Goal: Task Accomplishment & Management: Use online tool/utility

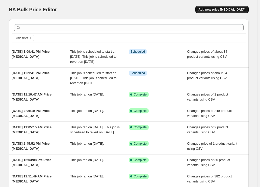
click at [228, 8] on span "Add new price [MEDICAL_DATA]" at bounding box center [221, 10] width 47 height 4
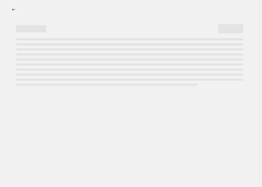
select select "percentage"
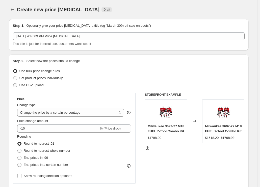
click at [33, 86] on span "Use CSV upload" at bounding box center [31, 85] width 24 height 4
click at [13, 83] on input "Use CSV upload" at bounding box center [13, 83] width 0 height 0
radio input "true"
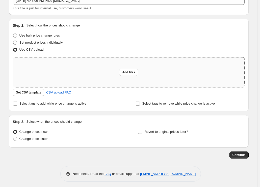
scroll to position [38, 0]
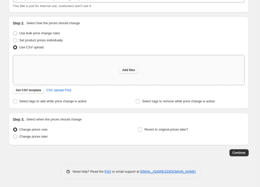
click at [132, 69] on span "Add files" at bounding box center [128, 70] width 13 height 4
type input "C:\fakepath\csv_template 1.csv"
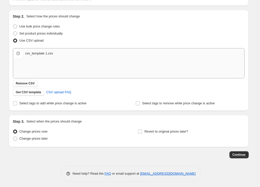
scroll to position [47, 0]
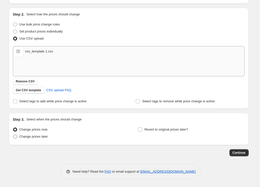
click at [42, 137] on span "Change prices later" at bounding box center [33, 137] width 28 height 4
click at [13, 135] on input "Change prices later" at bounding box center [13, 135] width 0 height 0
radio input "true"
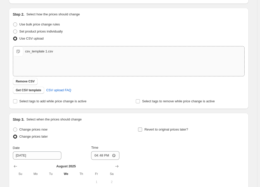
click at [158, 130] on span "Revert to original prices later?" at bounding box center [166, 130] width 44 height 4
click at [142, 130] on input "Revert to original prices later?" at bounding box center [140, 130] width 4 height 4
checkbox input "true"
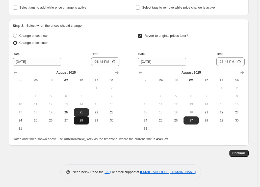
scroll to position [141, 0]
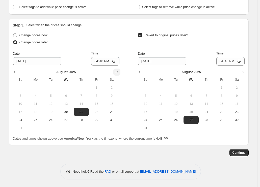
click at [118, 71] on icon "Show next month, September 2025" at bounding box center [116, 72] width 5 height 5
click at [118, 71] on icon "Show next month, October 2025" at bounding box center [116, 72] width 5 height 5
click at [14, 72] on icon "Show previous month, October 2025" at bounding box center [15, 72] width 5 height 5
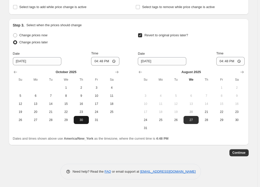
click at [83, 121] on span "30" at bounding box center [81, 120] width 11 height 4
type input "[DATE]"
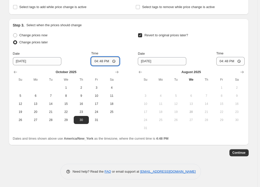
click at [97, 60] on input "16:48" at bounding box center [105, 61] width 28 height 9
type input "00:59"
click at [244, 71] on icon "Show next month, September 2025" at bounding box center [241, 72] width 5 height 5
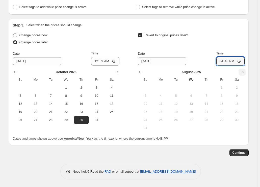
scroll to position [133, 0]
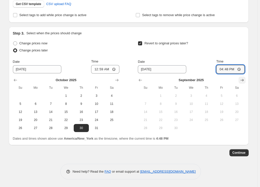
click at [244, 71] on input "16:48" at bounding box center [230, 69] width 28 height 9
click at [244, 79] on icon "Show next month, October 2025" at bounding box center [241, 80] width 5 height 5
click at [244, 79] on icon "Show next month, November 2025" at bounding box center [241, 80] width 5 height 5
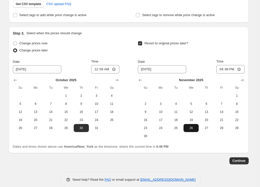
click at [194, 130] on button "26" at bounding box center [190, 128] width 15 height 8
type input "[DATE]"
click at [223, 69] on input "16:48" at bounding box center [230, 69] width 28 height 9
type input "12:59"
click at [244, 161] on span "Continue" at bounding box center [238, 161] width 13 height 4
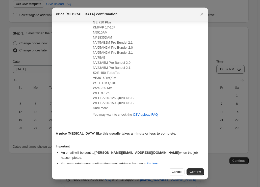
scroll to position [55, 0]
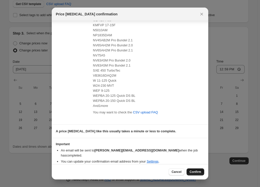
click at [196, 171] on span "Confirm" at bounding box center [195, 172] width 12 height 4
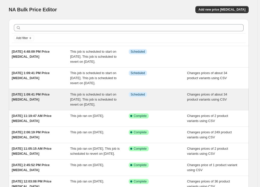
click at [108, 107] on div "This job is scheduled to start on [DATE]. This job is scheduled to revert on [D…" at bounding box center [99, 99] width 59 height 15
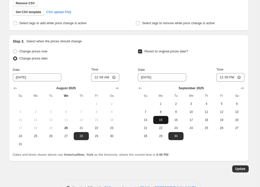
scroll to position [172, 0]
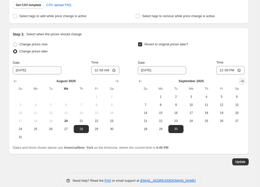
click at [244, 79] on icon "Show next month, October 2025" at bounding box center [241, 81] width 5 height 5
click at [191, 95] on span "1" at bounding box center [190, 97] width 11 height 4
type input "[DATE]"
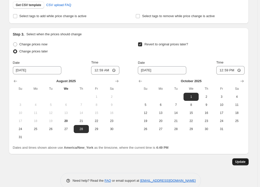
click at [241, 160] on span "Update" at bounding box center [240, 162] width 10 height 4
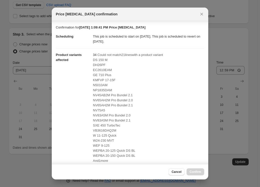
scroll to position [101, 0]
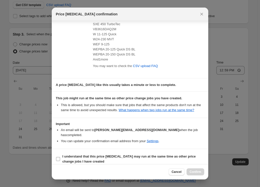
click at [90, 155] on b "I understand that this price [MEDICAL_DATA] may run at the same time as other p…" at bounding box center [128, 159] width 133 height 9
click at [60, 157] on input "I understand that this price [MEDICAL_DATA] may run at the same time as other p…" at bounding box center [58, 159] width 4 height 4
checkbox input "true"
click at [194, 170] on button "Confirm" at bounding box center [195, 171] width 18 height 7
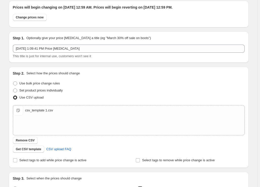
scroll to position [20, 0]
